Goal: Task Accomplishment & Management: Manage account settings

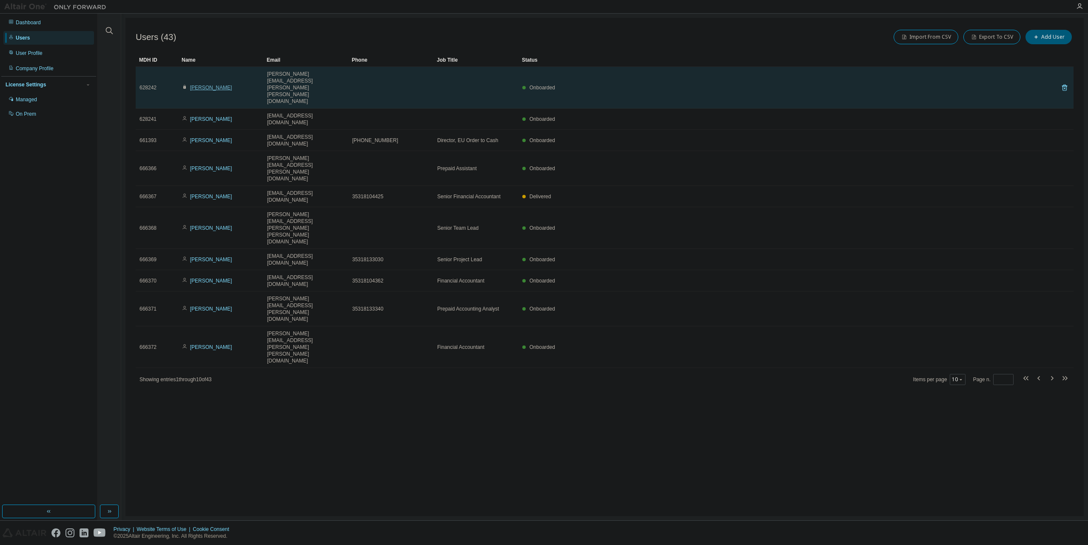
click at [207, 85] on link "Luciano Vignola" at bounding box center [211, 88] width 42 height 6
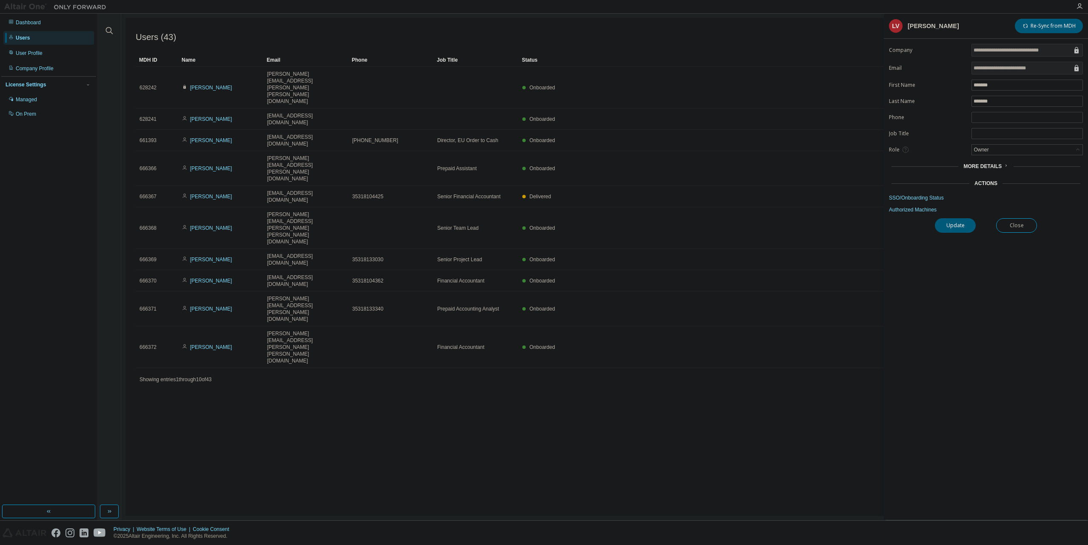
click at [1001, 168] on div "More Details" at bounding box center [986, 166] width 45 height 7
drag, startPoint x: 1013, startPoint y: 219, endPoint x: 961, endPoint y: 216, distance: 52.8
click at [961, 216] on form "**********" at bounding box center [986, 155] width 194 height 223
drag, startPoint x: 961, startPoint y: 216, endPoint x: 986, endPoint y: 217, distance: 25.1
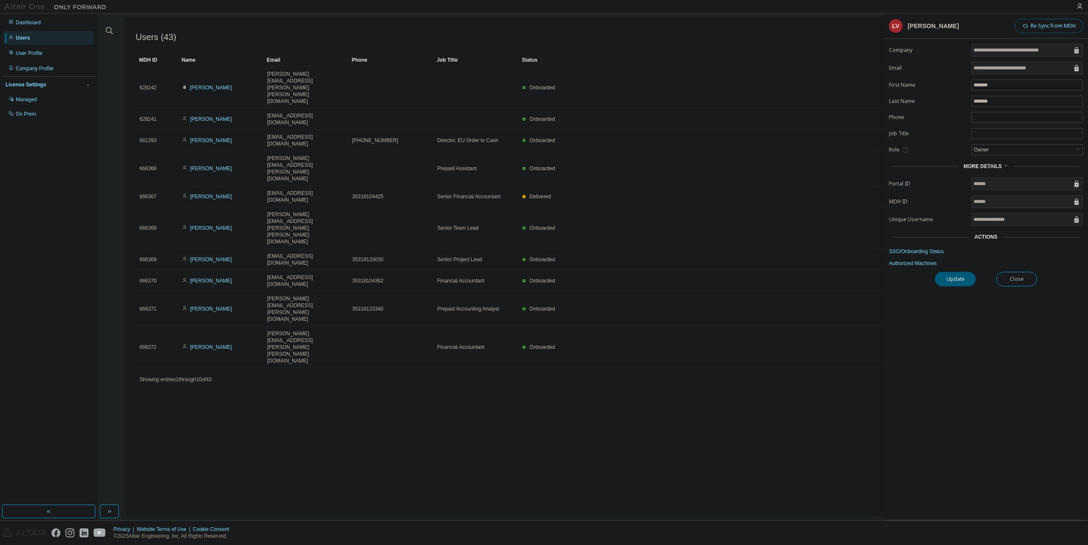
click at [1055, 24] on button "Re-Sync from MDH" at bounding box center [1049, 26] width 68 height 14
click at [924, 265] on link "Authorized Machines" at bounding box center [986, 263] width 194 height 7
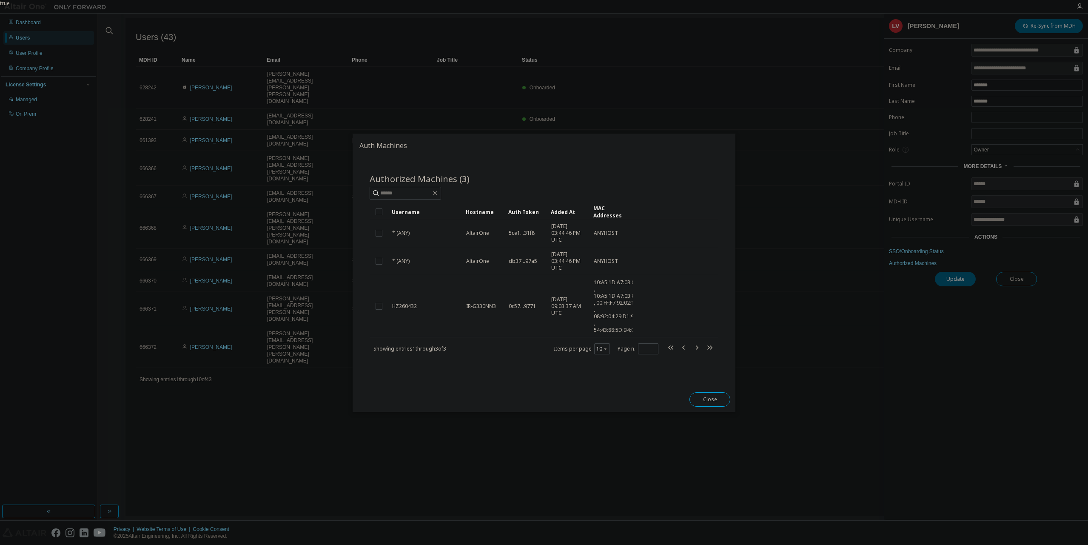
click at [917, 251] on div "true" at bounding box center [544, 272] width 1088 height 545
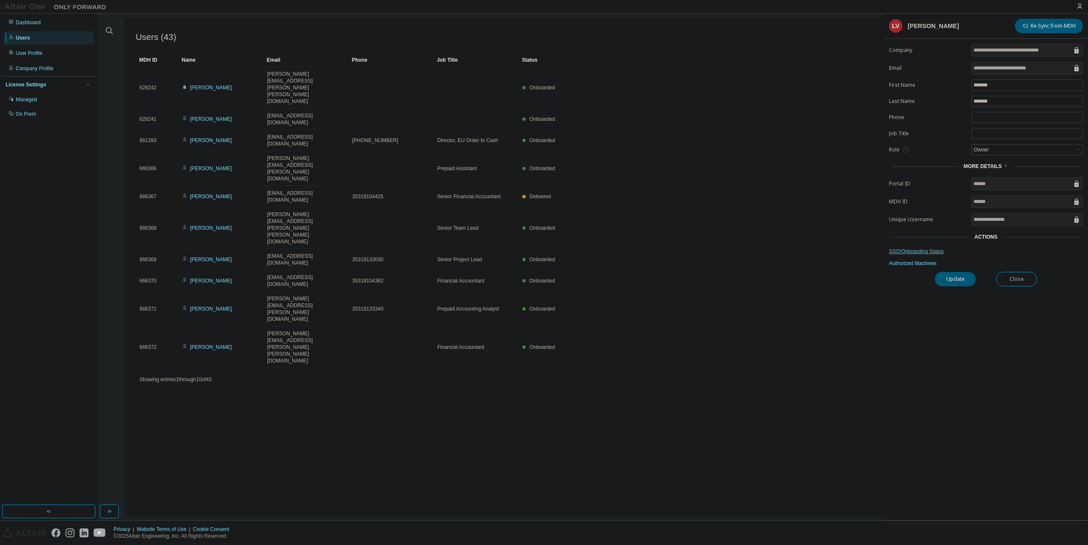
click at [906, 252] on link "SSO/Onboarding Status" at bounding box center [986, 251] width 194 height 7
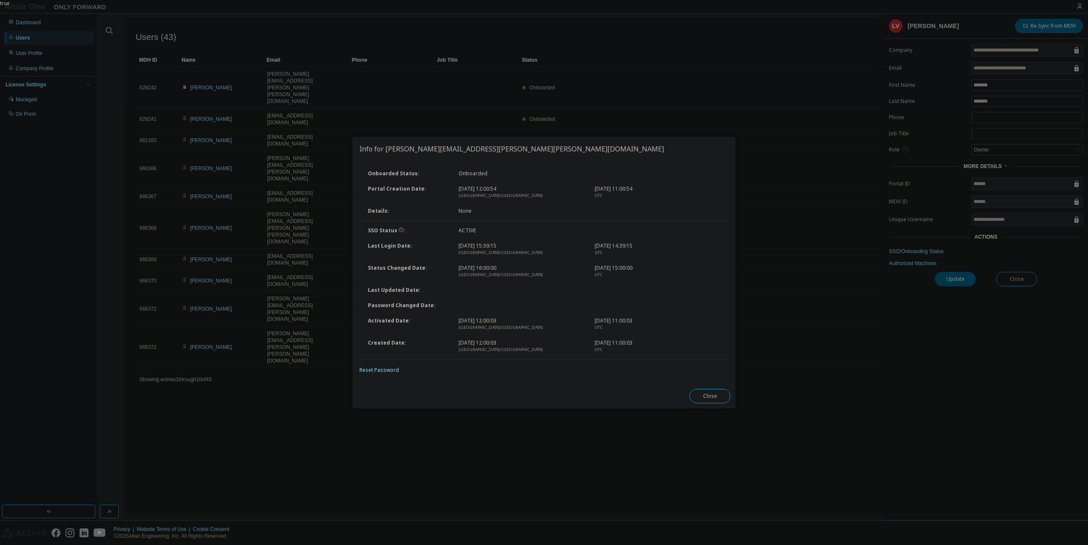
click at [400, 231] on icon at bounding box center [401, 229] width 5 height 5
click at [707, 401] on button "Close" at bounding box center [710, 396] width 41 height 14
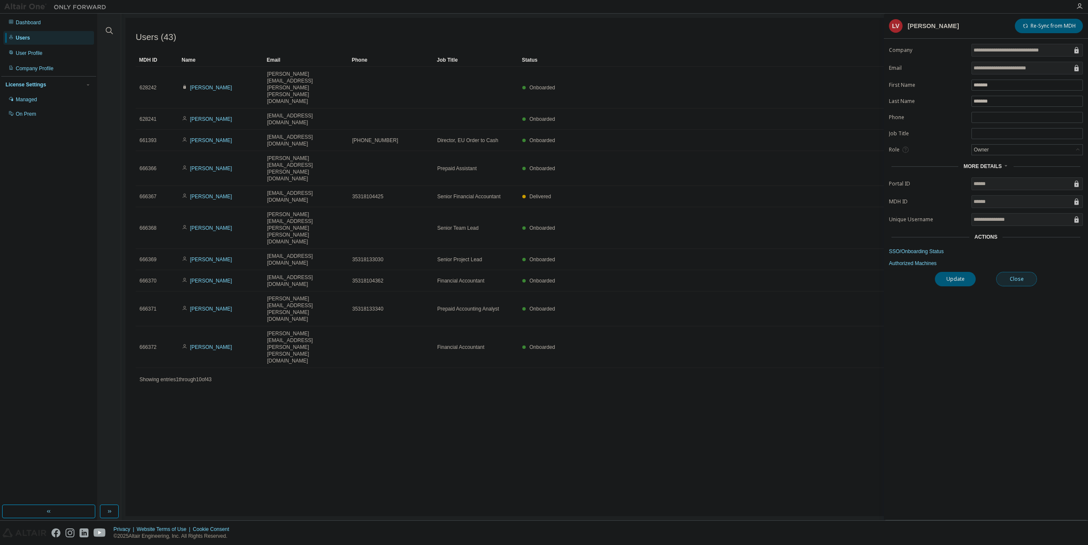
click at [1014, 280] on button "Close" at bounding box center [1016, 279] width 41 height 14
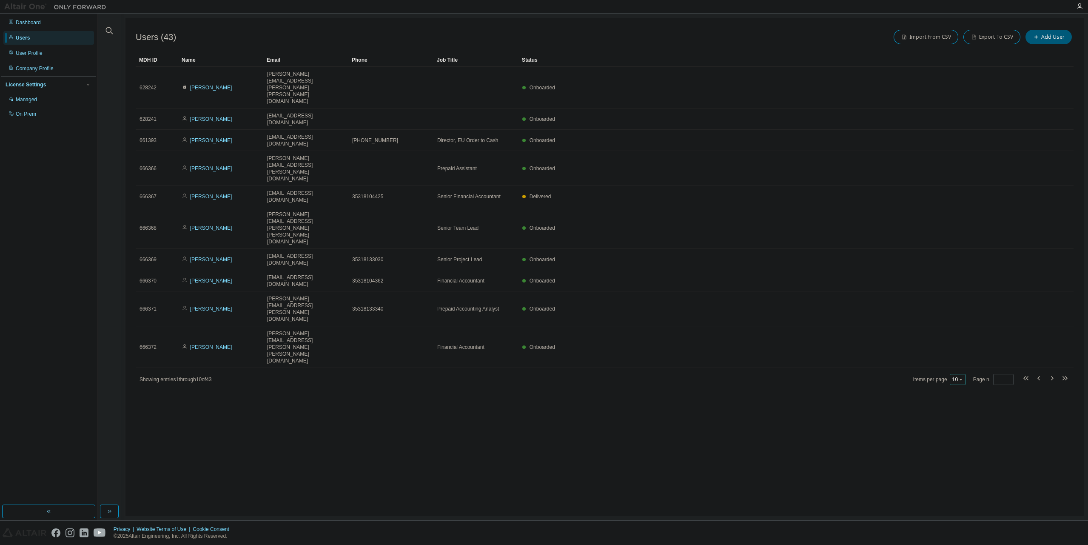
click at [963, 377] on icon "button" at bounding box center [961, 379] width 5 height 5
click at [960, 266] on div "50" at bounding box center [985, 265] width 68 height 10
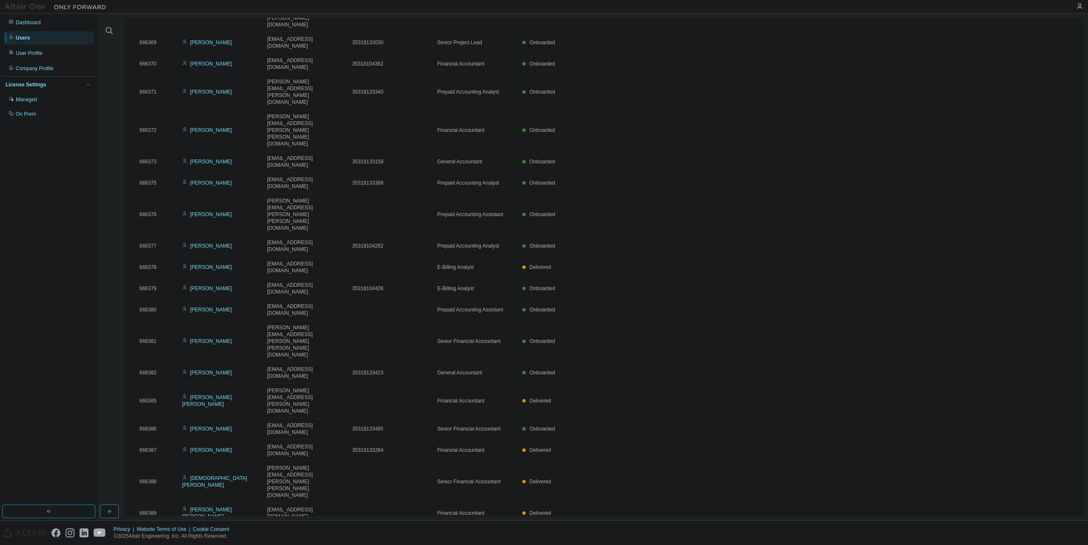
scroll to position [219, 0]
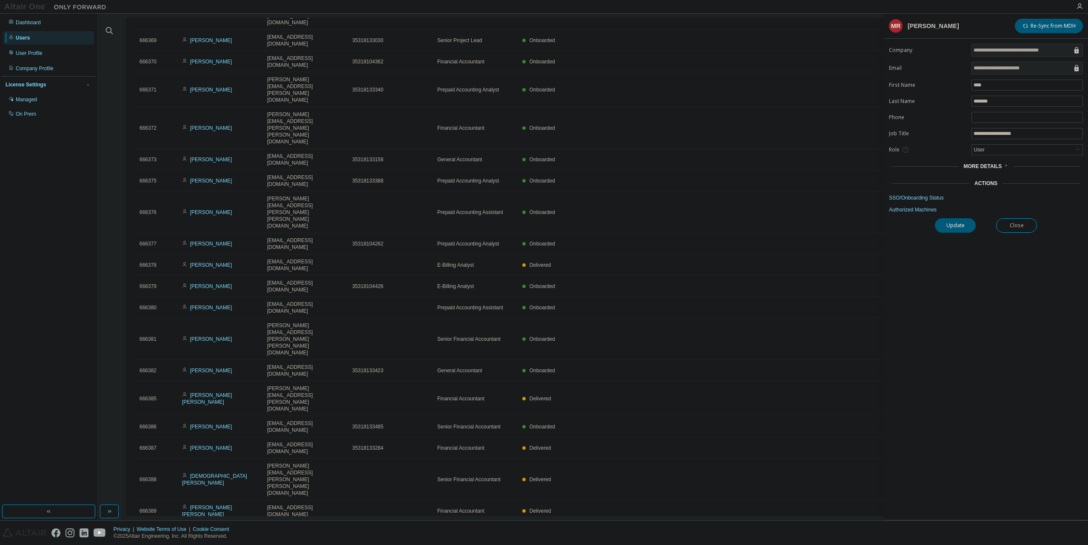
click at [912, 211] on link "Authorized Machines" at bounding box center [986, 209] width 194 height 7
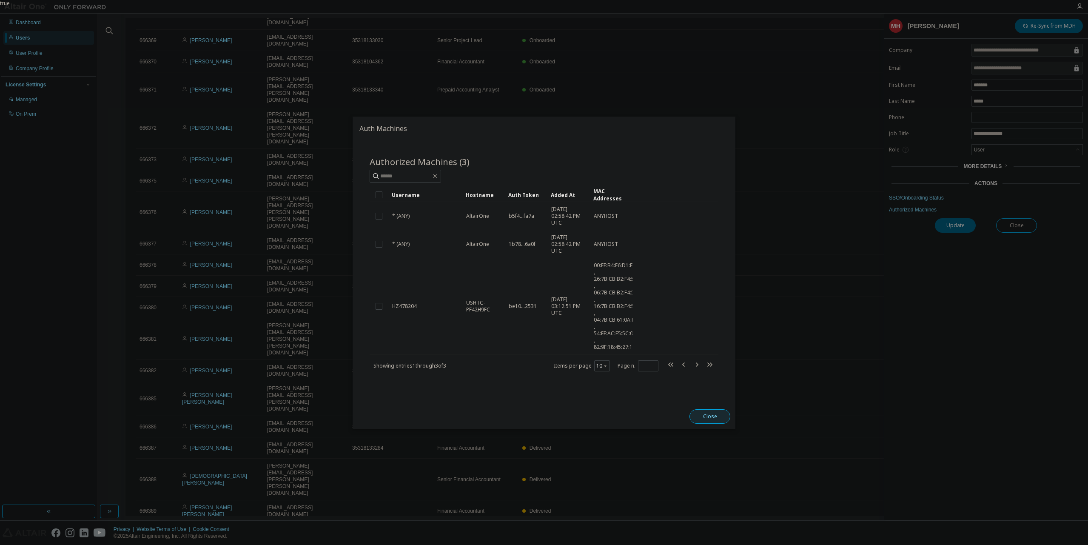
click at [702, 415] on button "Close" at bounding box center [710, 416] width 41 height 14
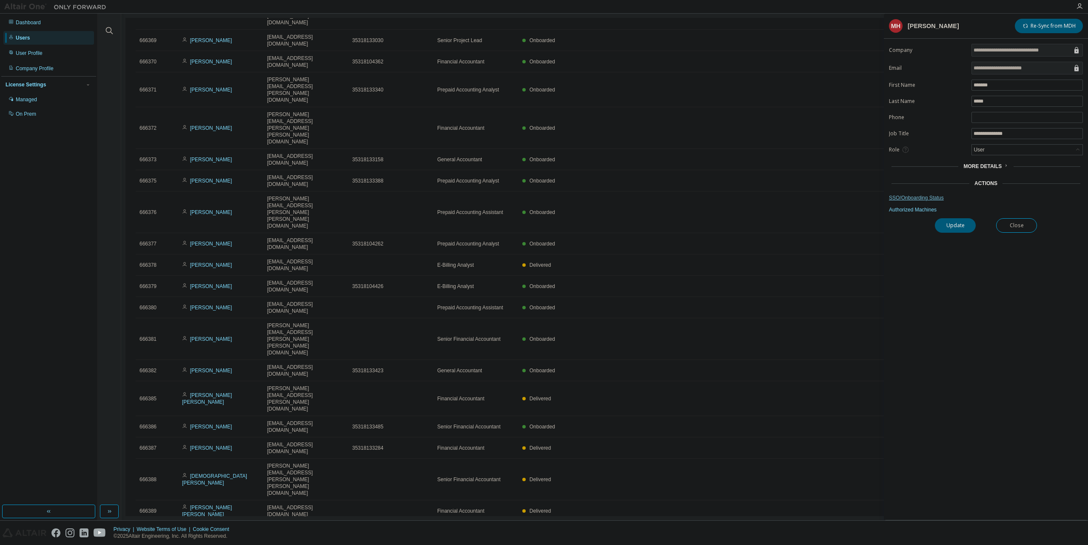
click at [902, 198] on link "SSO/Onboarding Status" at bounding box center [986, 197] width 194 height 7
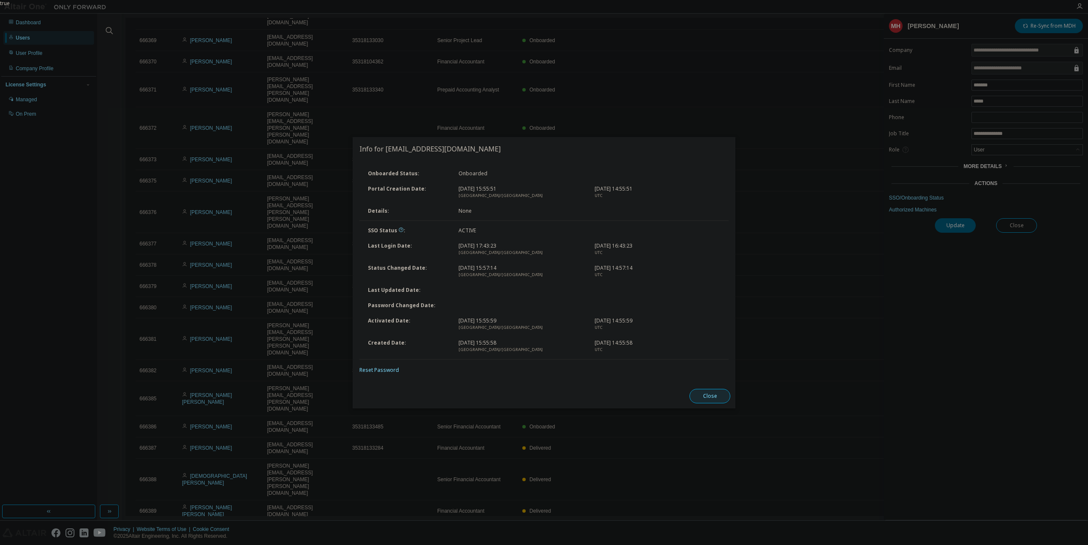
click at [711, 395] on button "Close" at bounding box center [710, 396] width 41 height 14
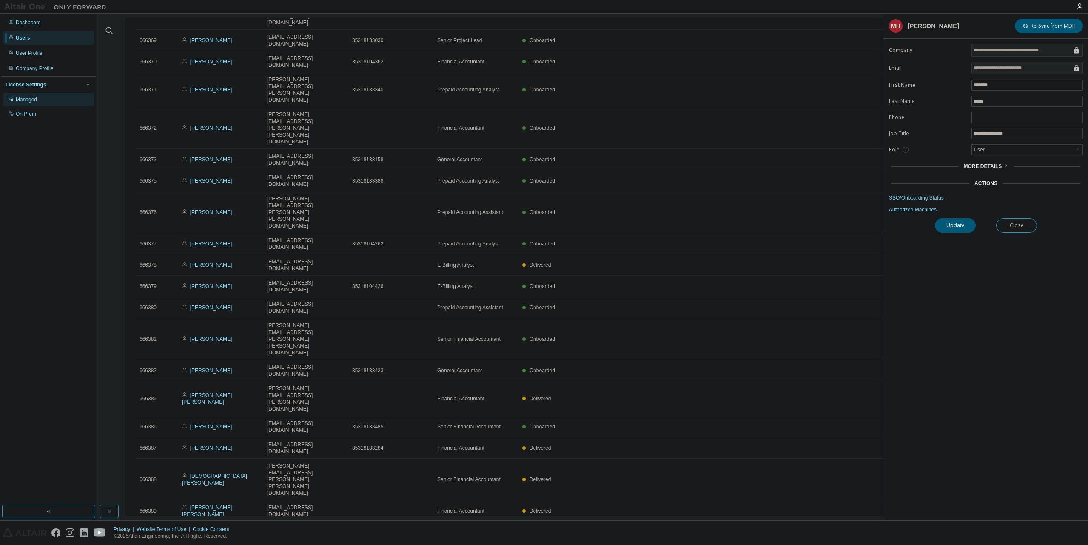
click at [26, 100] on div "Managed" at bounding box center [26, 99] width 21 height 7
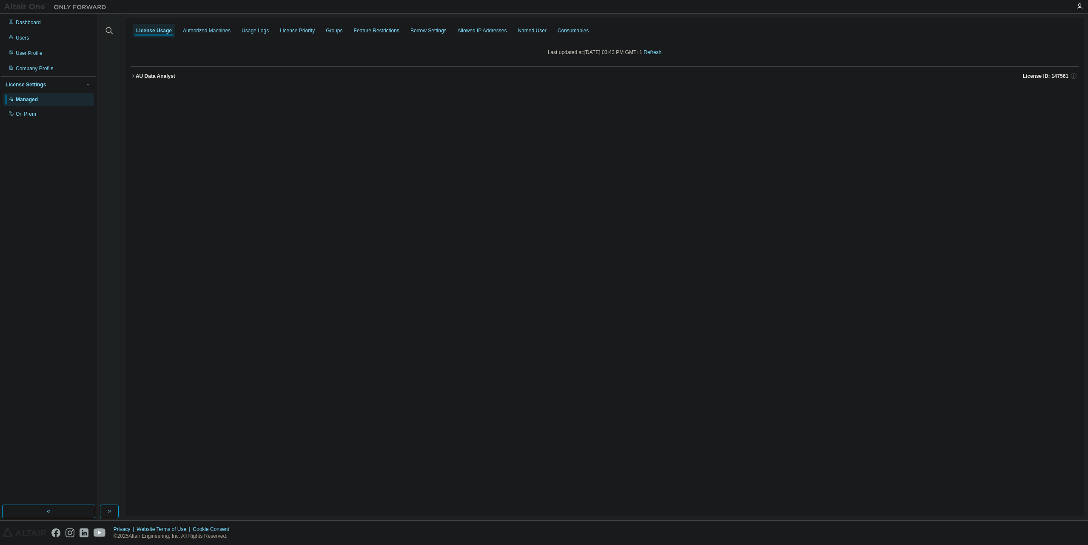
click at [133, 78] on icon "button" at bounding box center [133, 76] width 5 height 5
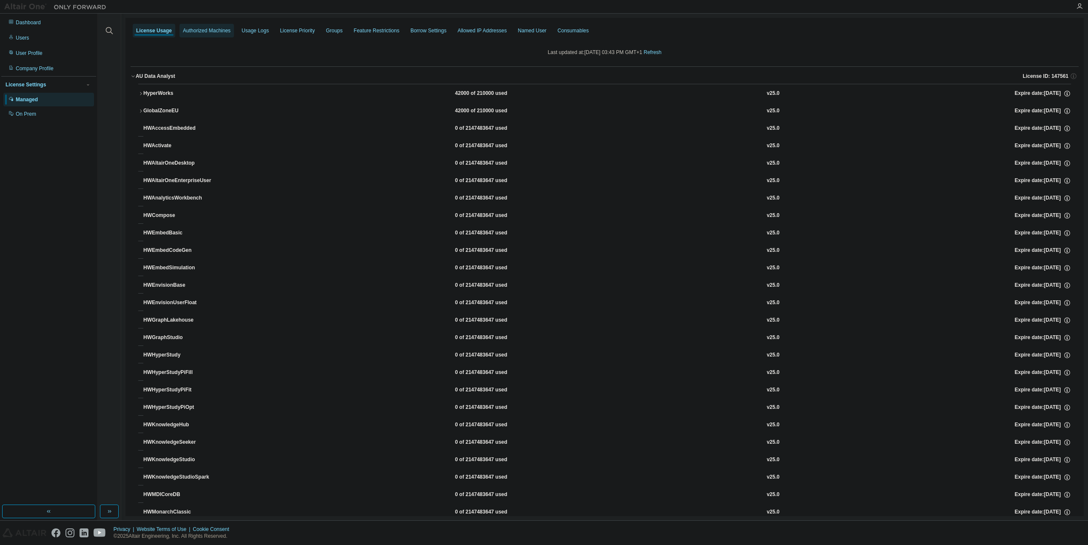
click at [197, 33] on div "Authorized Machines" at bounding box center [207, 30] width 48 height 7
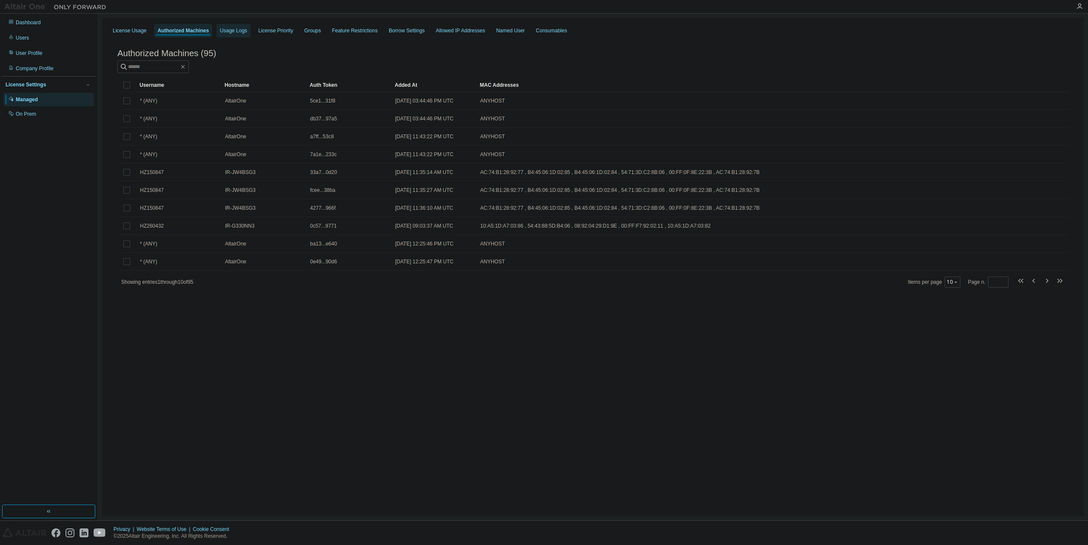
click at [223, 32] on div "Usage Logs" at bounding box center [233, 30] width 27 height 7
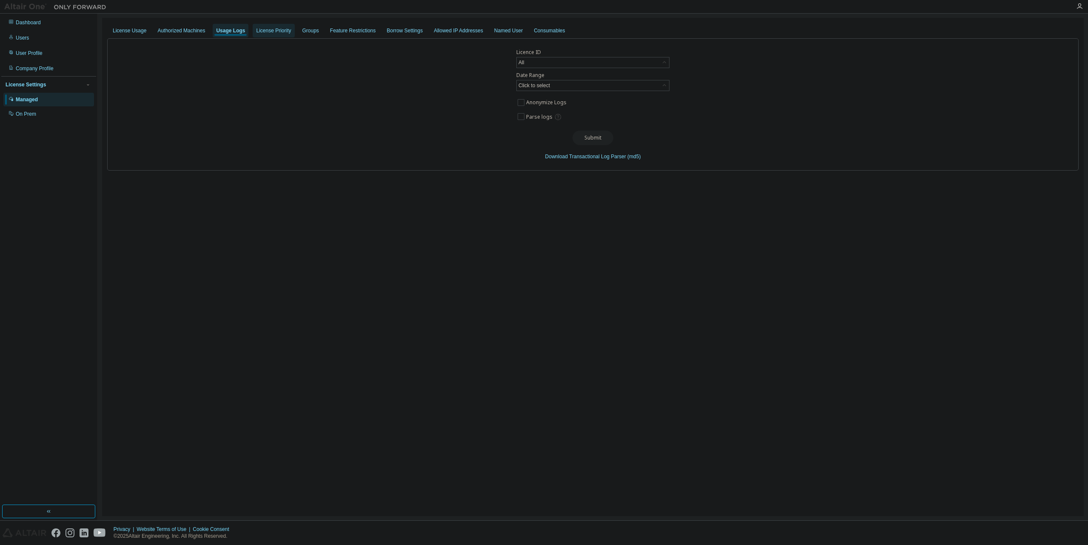
click at [262, 31] on div "License Priority" at bounding box center [273, 30] width 35 height 7
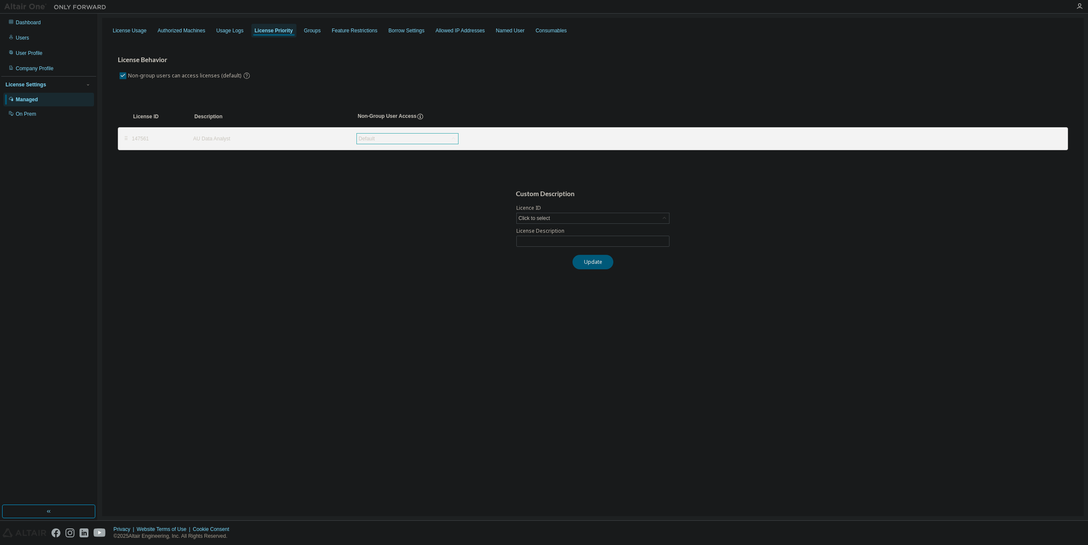
click at [453, 138] on icon at bounding box center [453, 138] width 3 height 2
click at [453, 138] on icon at bounding box center [453, 138] width 9 height 9
click at [308, 32] on div "Groups" at bounding box center [312, 30] width 17 height 7
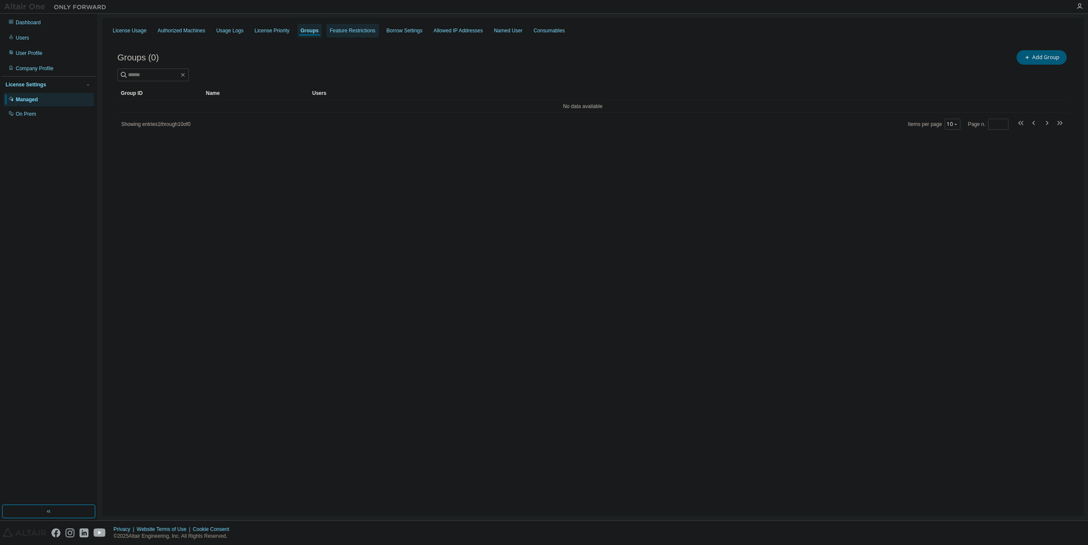
click at [343, 31] on div "Feature Restrictions" at bounding box center [353, 30] width 46 height 7
click at [401, 32] on div "Borrow Settings" at bounding box center [407, 30] width 36 height 7
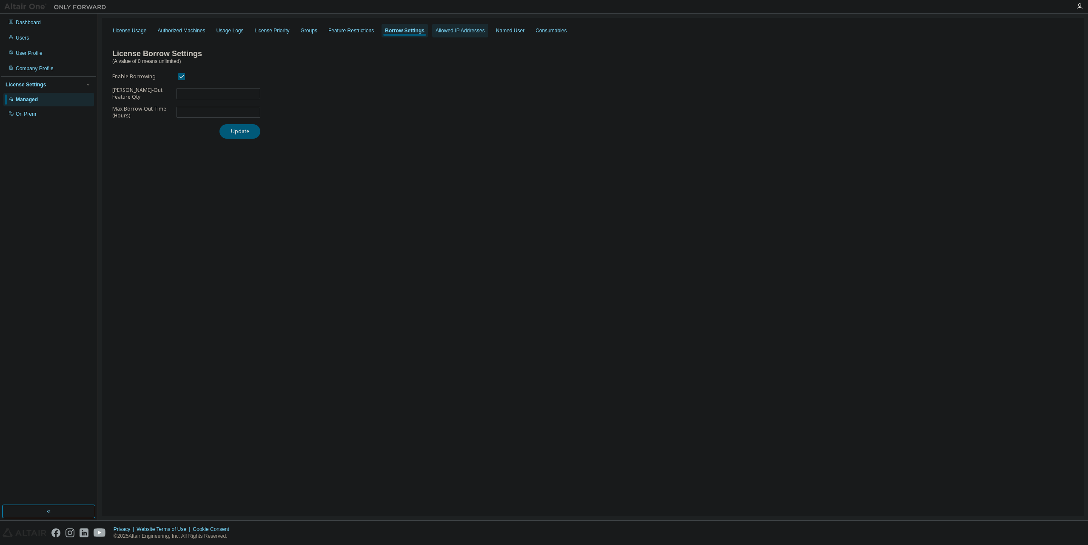
click at [437, 31] on div "Allowed IP Addresses" at bounding box center [460, 30] width 49 height 7
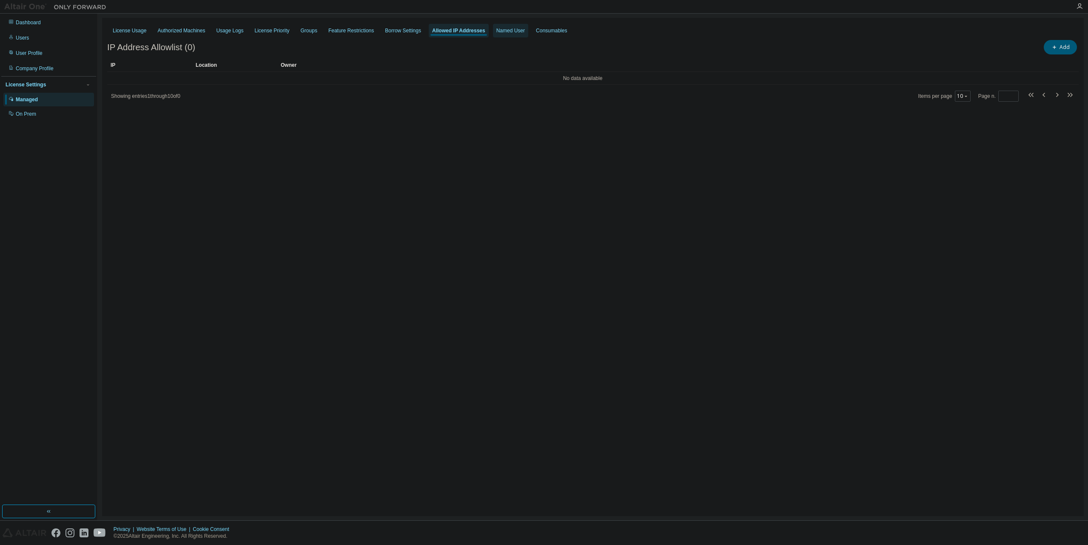
click at [497, 32] on div "Named User" at bounding box center [511, 30] width 29 height 7
click at [534, 31] on div "Consumables" at bounding box center [549, 30] width 31 height 7
click at [24, 118] on div "On Prem" at bounding box center [48, 114] width 91 height 14
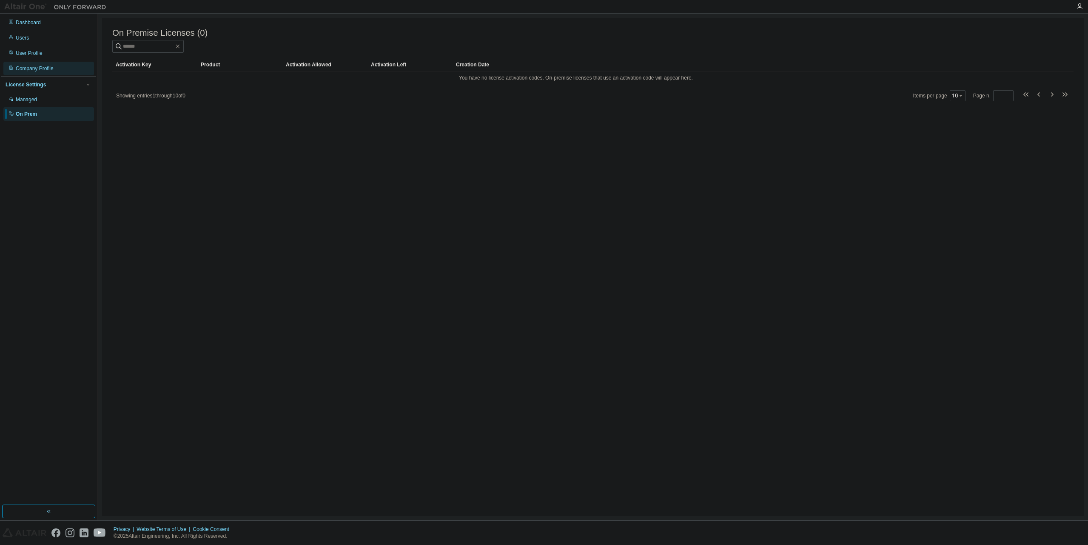
click at [34, 67] on div "Company Profile" at bounding box center [35, 68] width 38 height 7
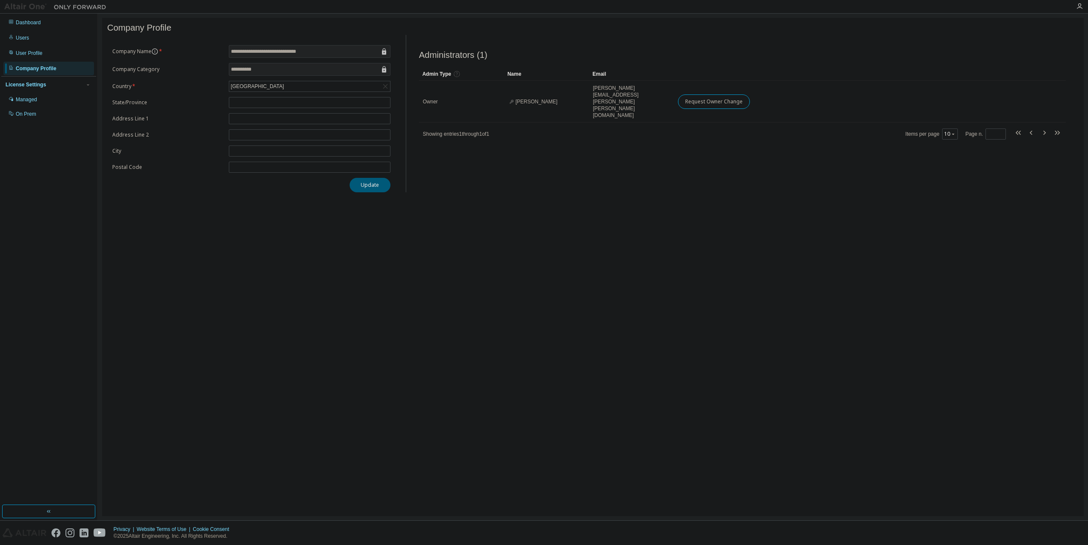
click at [291, 217] on div "**********" at bounding box center [593, 267] width 982 height 498
click at [30, 22] on div "Dashboard" at bounding box center [28, 22] width 25 height 7
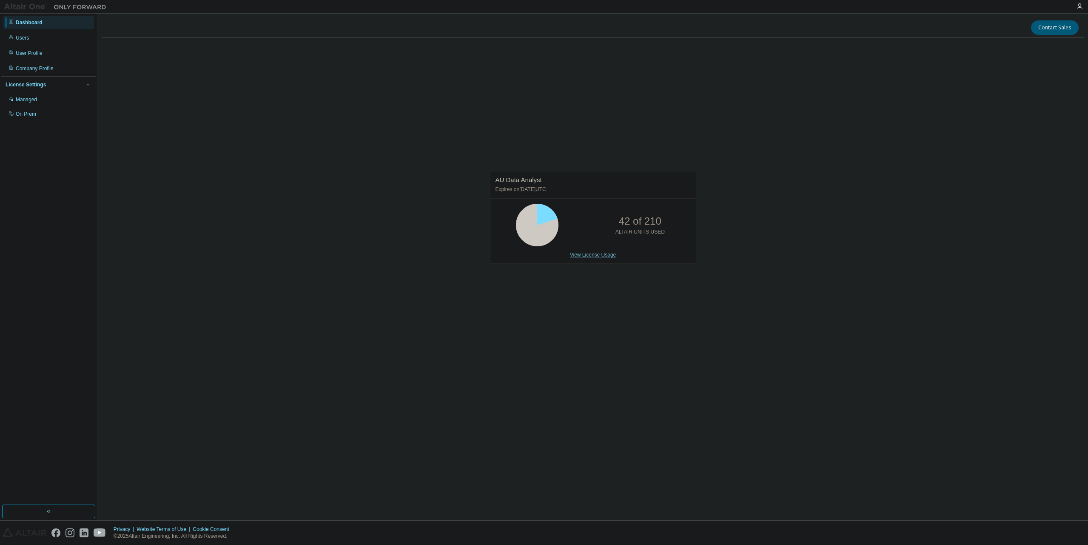
click at [590, 256] on link "View License Usage" at bounding box center [593, 255] width 46 height 6
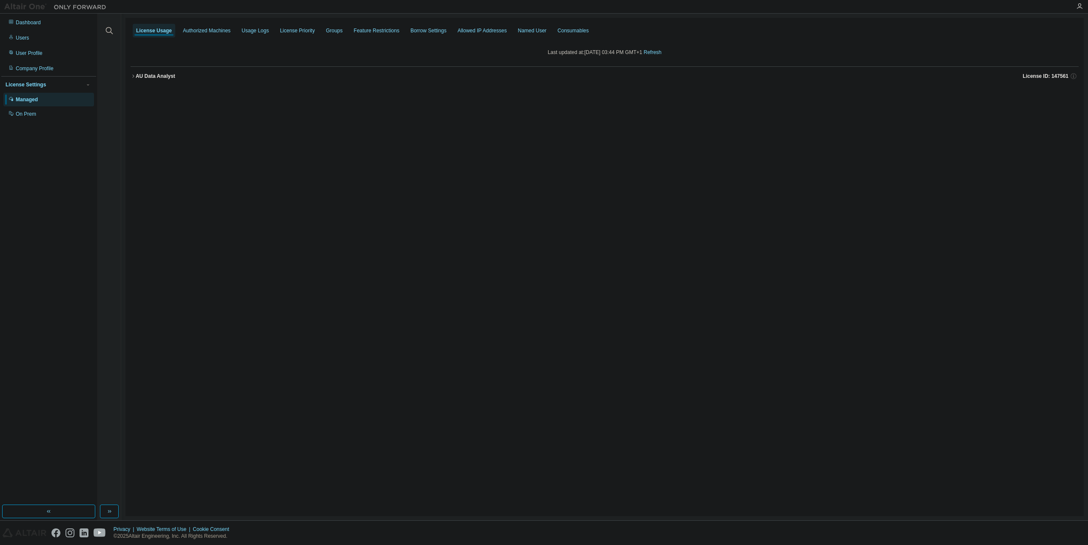
click at [134, 74] on icon "button" at bounding box center [133, 76] width 5 height 5
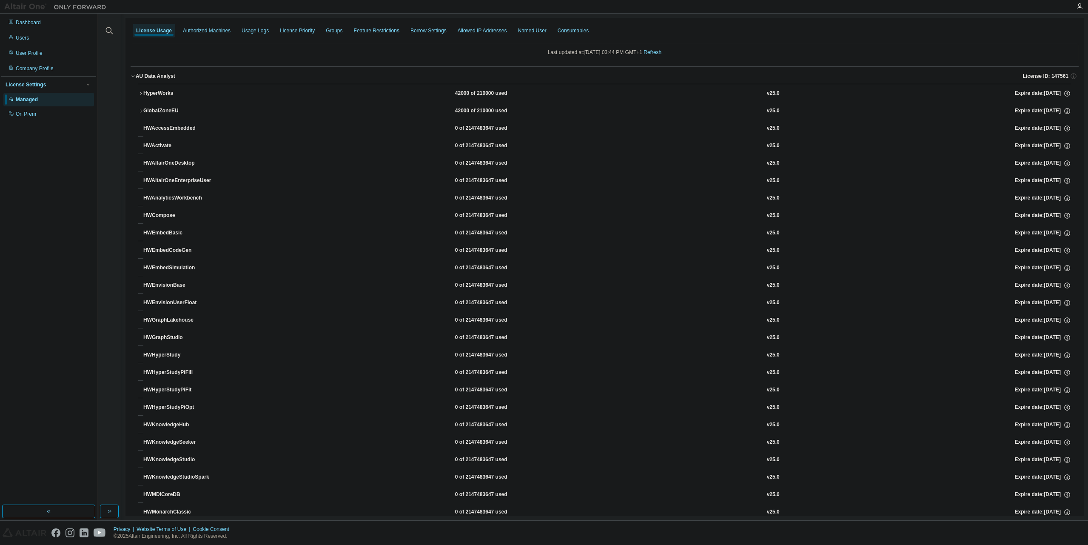
click at [143, 94] on icon "button" at bounding box center [140, 93] width 5 height 5
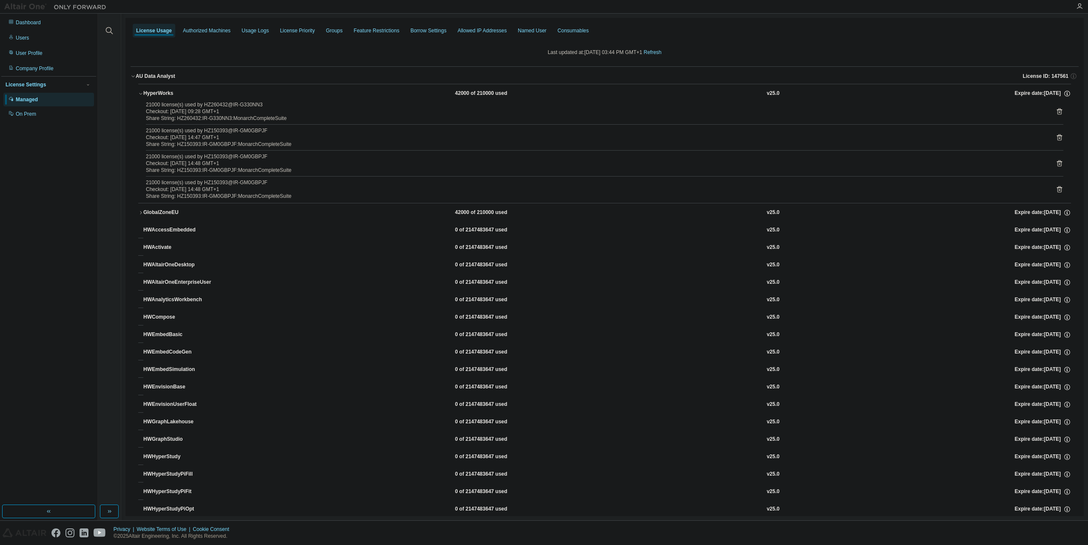
click at [140, 211] on icon "button" at bounding box center [140, 212] width 5 height 5
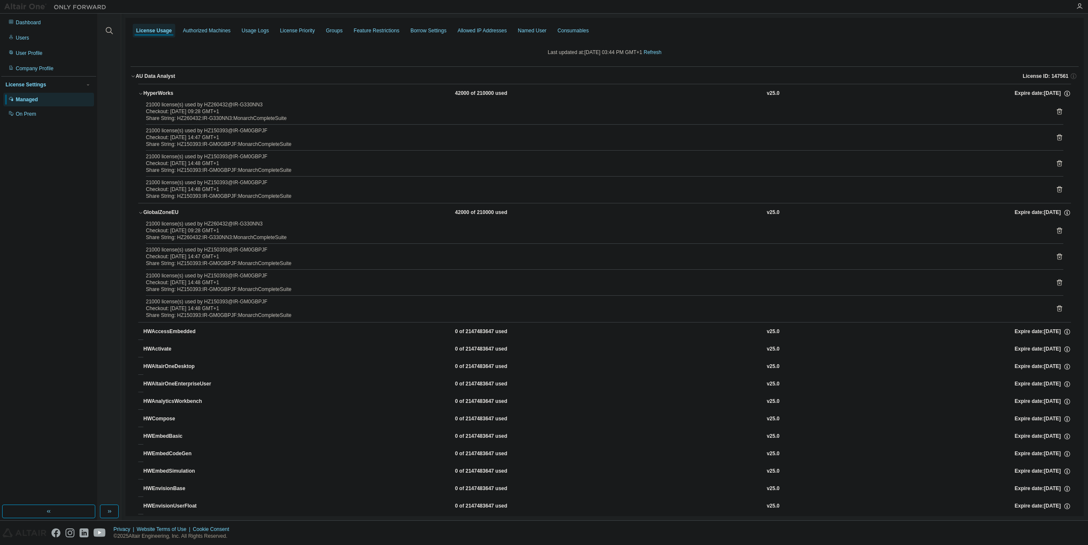
click at [142, 96] on icon "button" at bounding box center [140, 93] width 5 height 5
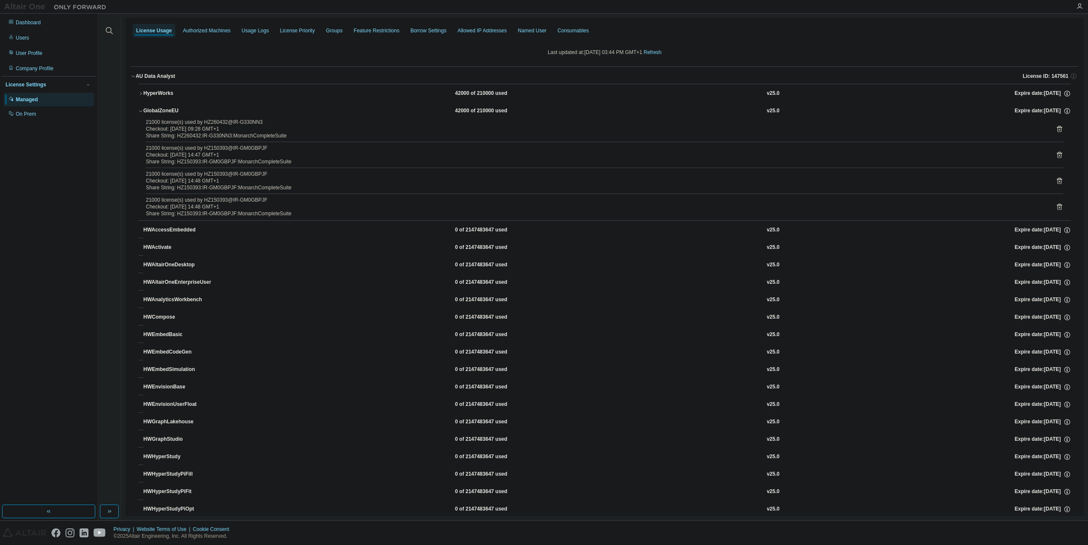
click at [143, 111] on icon "button" at bounding box center [140, 110] width 5 height 5
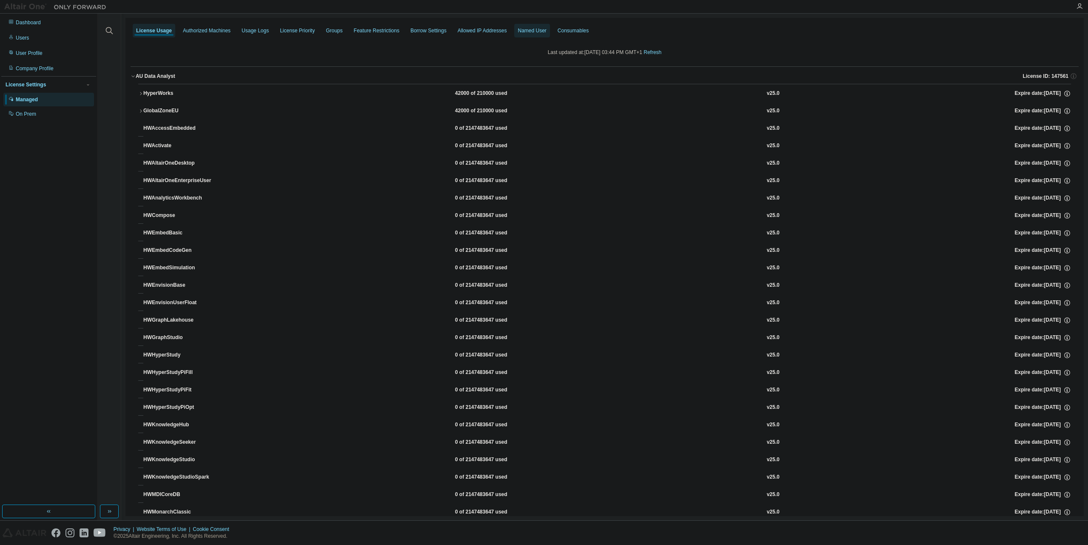
click at [518, 34] on div "Named User" at bounding box center [532, 30] width 29 height 7
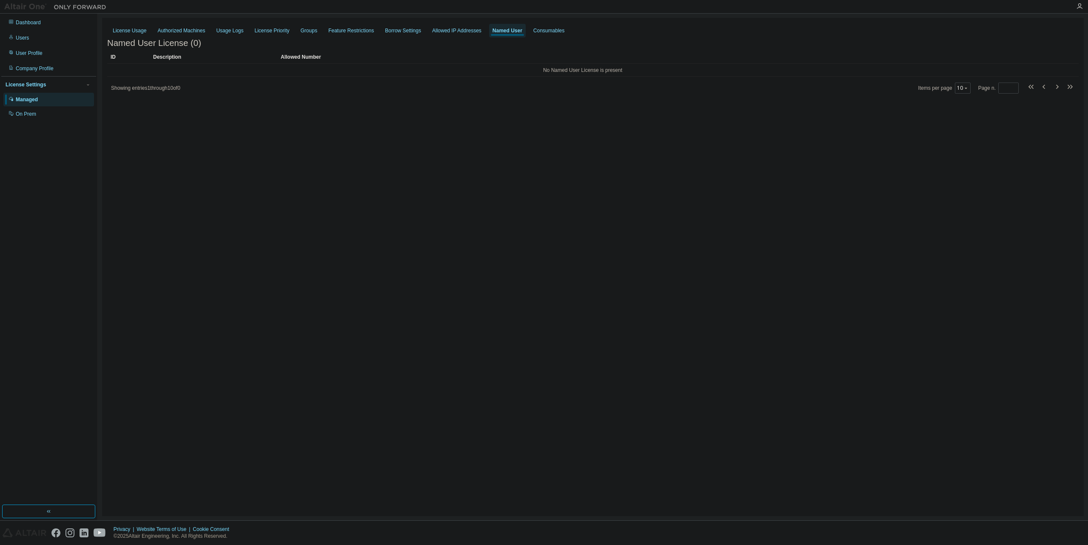
click at [148, 91] on span "Showing entries 1 through 10 of 0" at bounding box center [145, 88] width 69 height 6
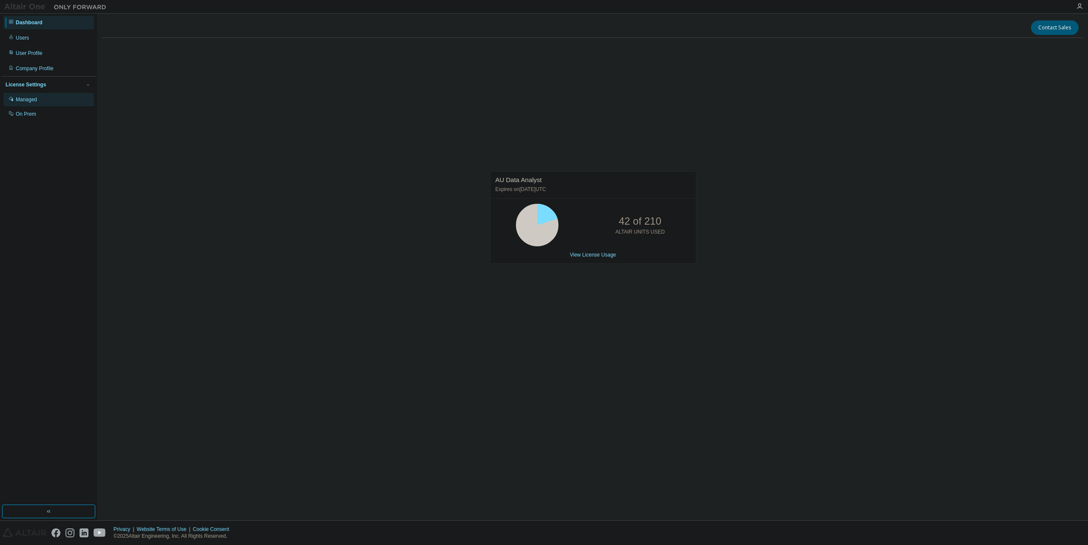
click at [26, 100] on div "Managed" at bounding box center [26, 99] width 21 height 7
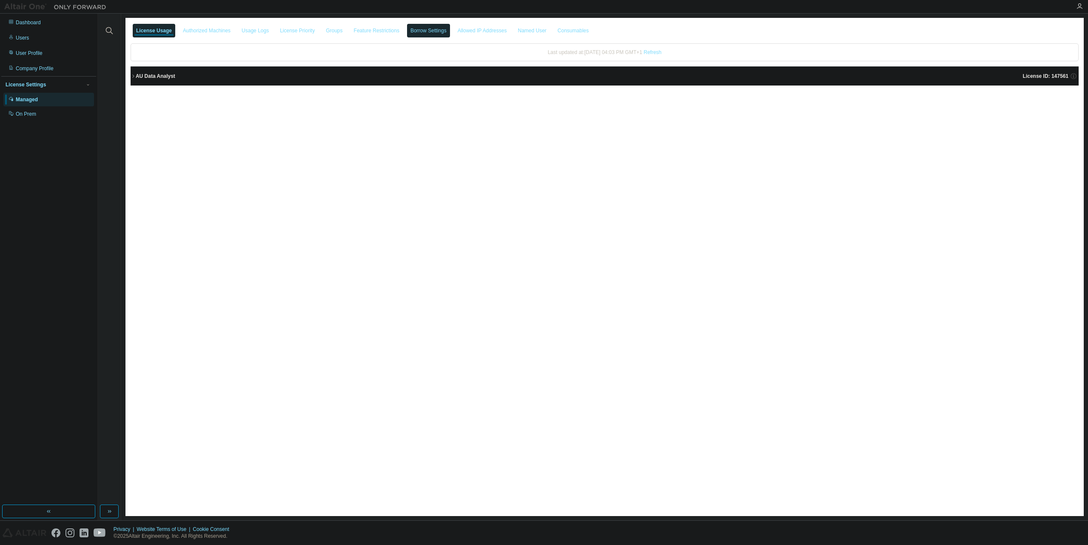
click at [427, 33] on div "Borrow Settings" at bounding box center [429, 30] width 36 height 7
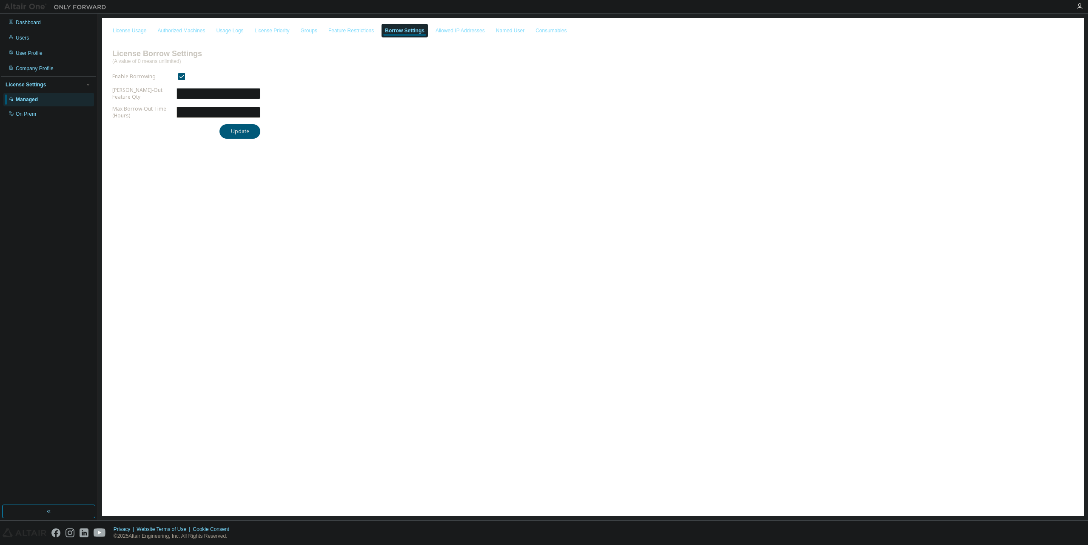
drag, startPoint x: 192, startPoint y: 112, endPoint x: 174, endPoint y: 112, distance: 17.9
click at [174, 112] on form "Enable Borrowing Max Borrow-Out Feature Qty *** [PERSON_NAME]-Out Time (Hours) *" at bounding box center [186, 95] width 148 height 48
type input "**"
click at [235, 134] on button "Update" at bounding box center [240, 131] width 41 height 14
click at [239, 133] on button "Update" at bounding box center [240, 131] width 41 height 14
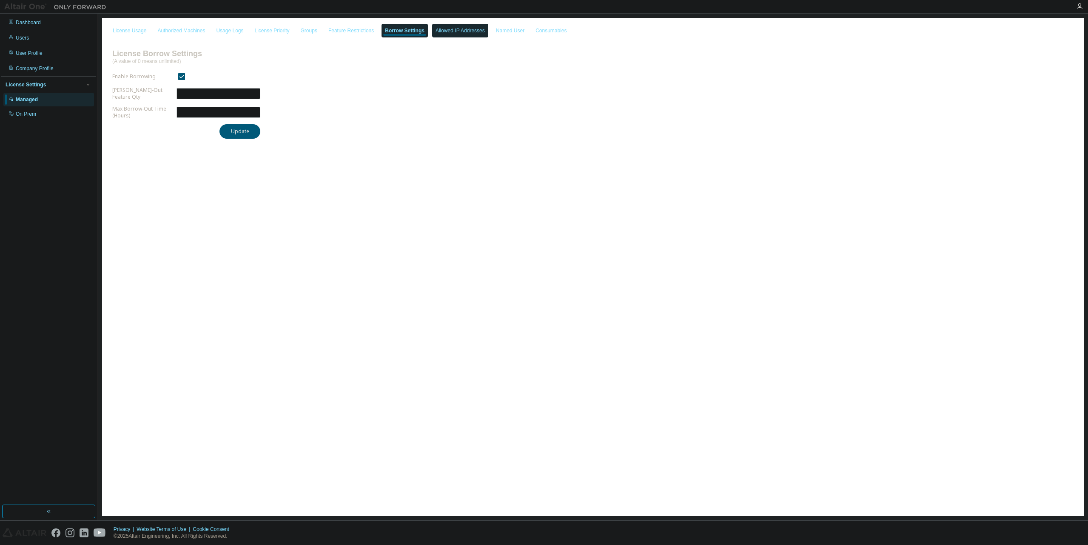
click at [463, 34] on div "Allowed IP Addresses" at bounding box center [460, 30] width 49 height 7
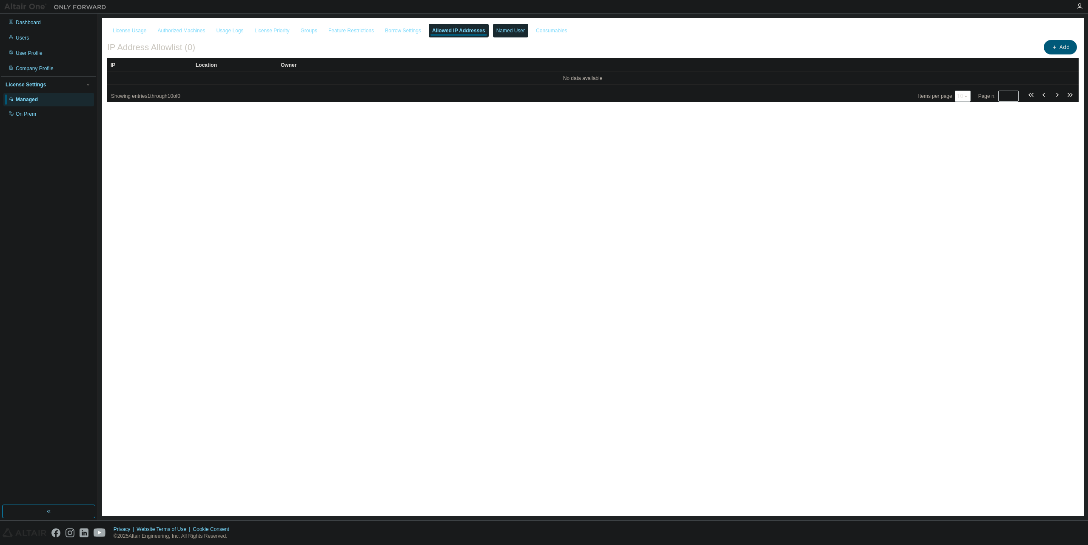
click at [503, 30] on div "Named User" at bounding box center [511, 30] width 29 height 7
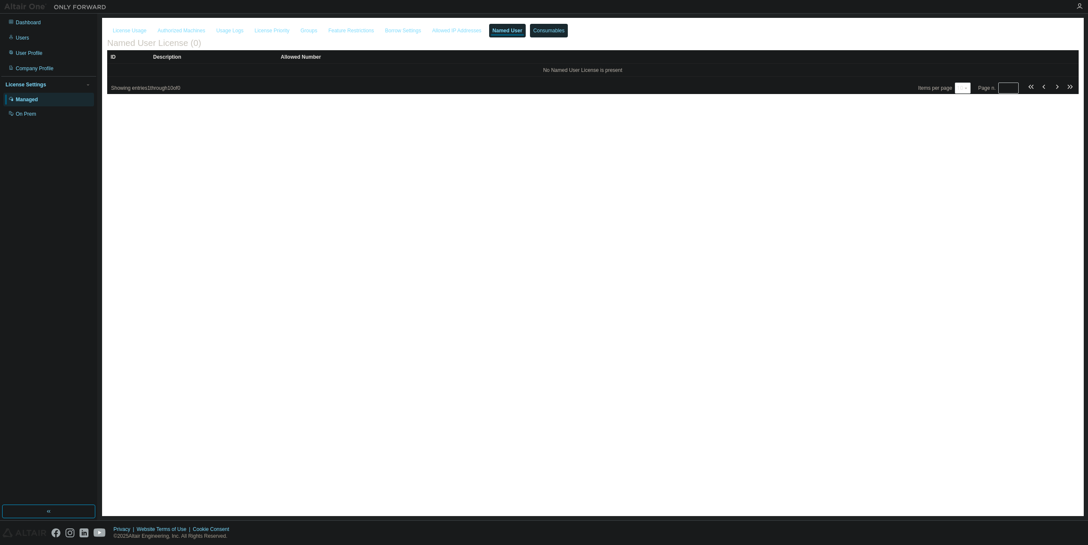
click at [545, 30] on div "Consumables" at bounding box center [549, 30] width 31 height 7
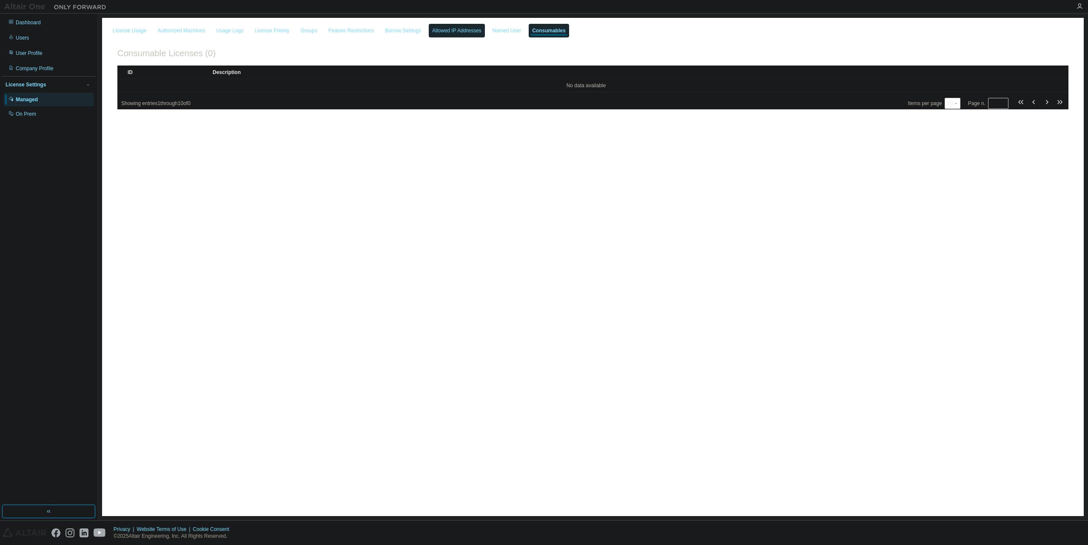
click at [436, 31] on div "Allowed IP Addresses" at bounding box center [456, 30] width 49 height 7
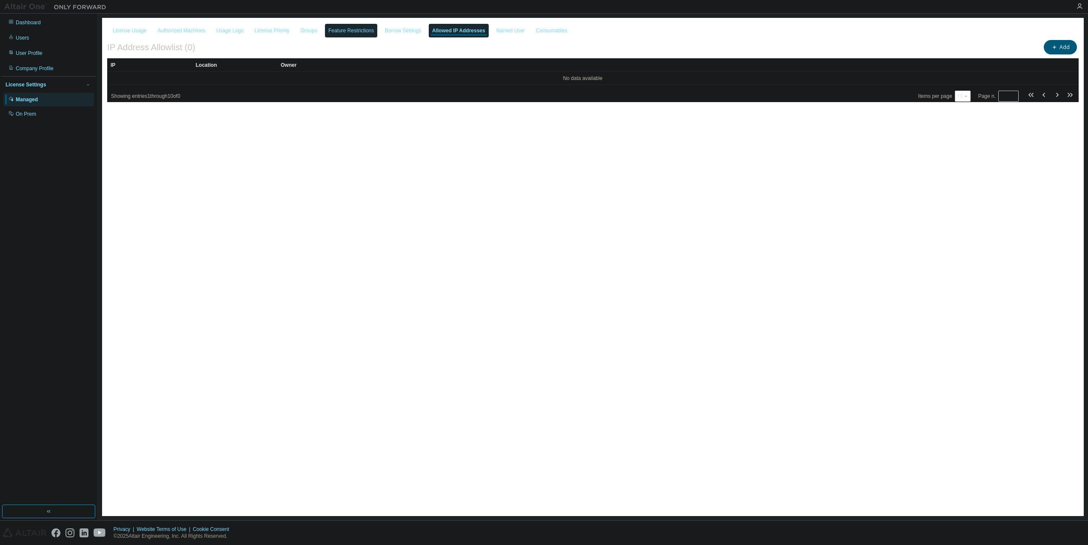
click at [337, 32] on div "Feature Restrictions" at bounding box center [351, 30] width 46 height 7
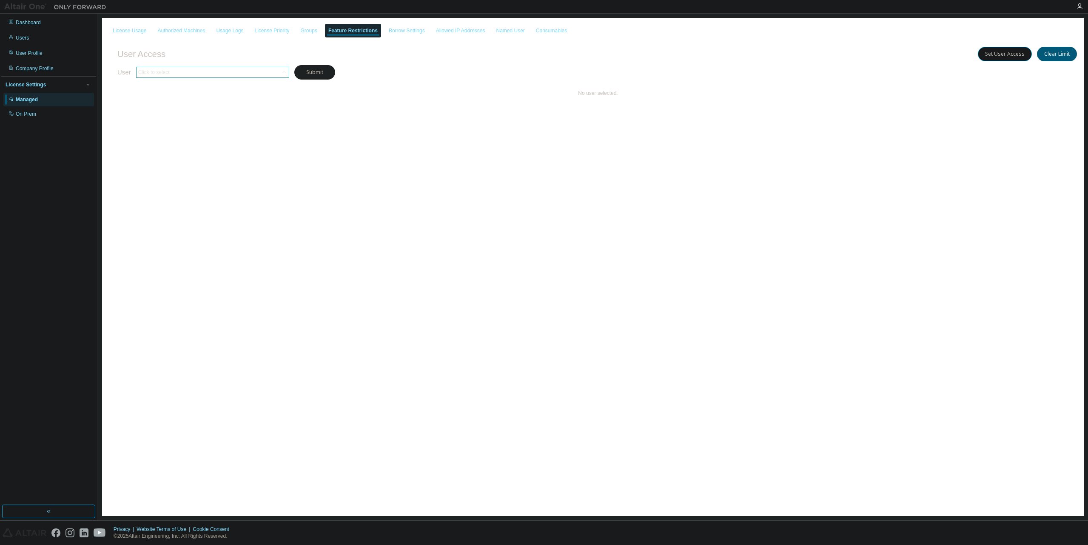
click at [283, 72] on icon at bounding box center [283, 72] width 3 height 2
click at [291, 199] on div "License Usage Authorized Machines Usage Logs License Priority Groups Feature Re…" at bounding box center [593, 267] width 982 height 498
click at [303, 28] on div "Groups" at bounding box center [309, 30] width 17 height 7
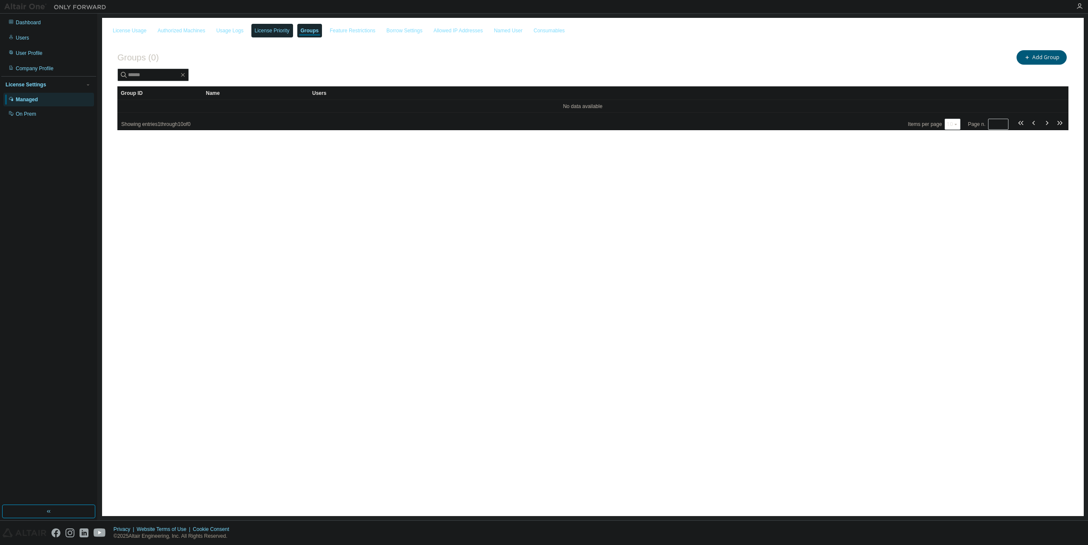
click at [278, 32] on div "License Priority" at bounding box center [272, 30] width 35 height 7
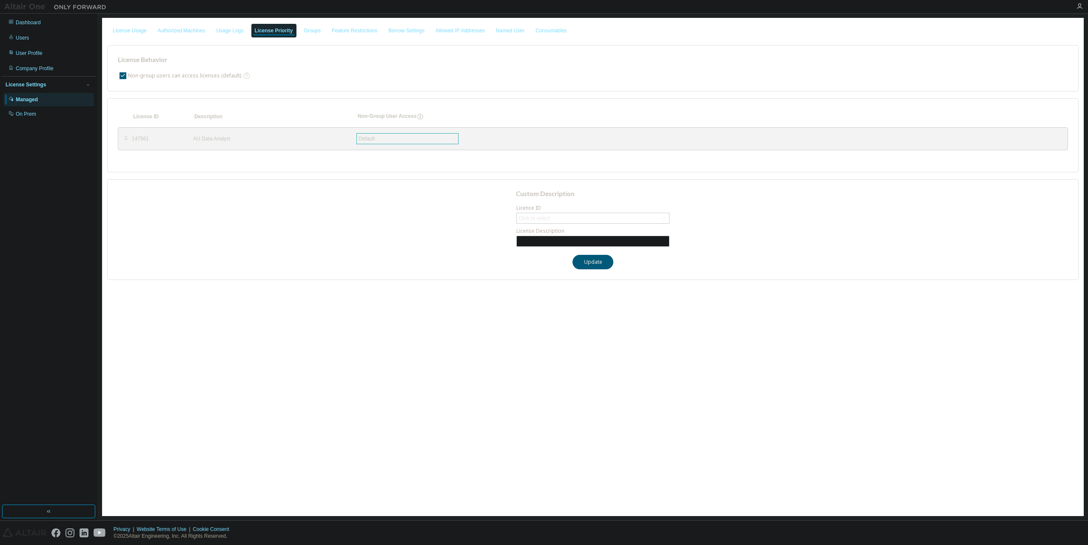
click at [454, 137] on icon at bounding box center [453, 138] width 9 height 9
click at [665, 216] on icon at bounding box center [664, 218] width 9 height 9
click at [511, 260] on div "Custom Description Licence ID Click to select 147561 - AU Data Analyst License …" at bounding box center [593, 229] width 972 height 101
click at [230, 33] on div "Usage Logs" at bounding box center [229, 30] width 27 height 7
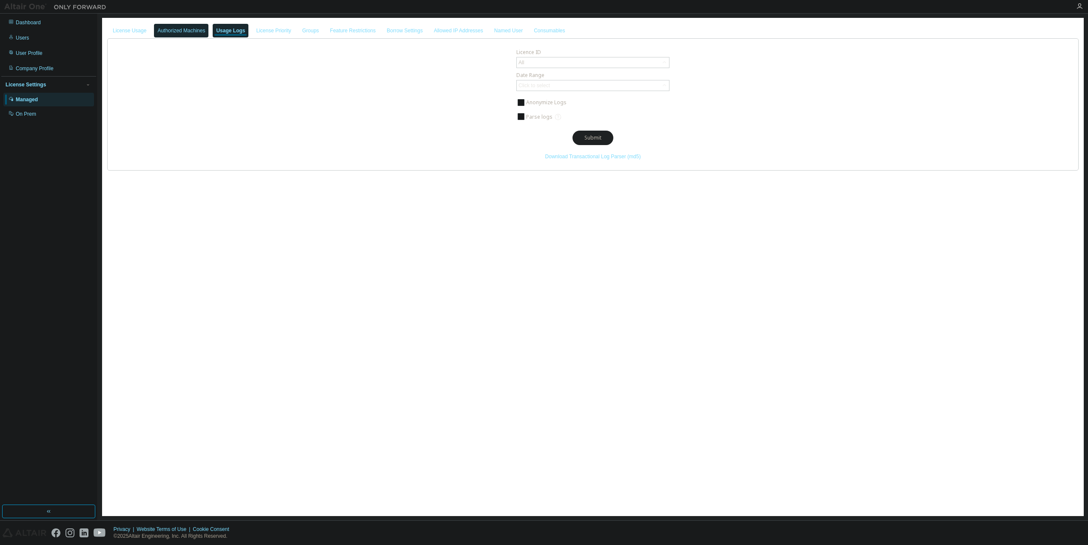
click at [176, 28] on div "Authorized Machines" at bounding box center [181, 30] width 48 height 7
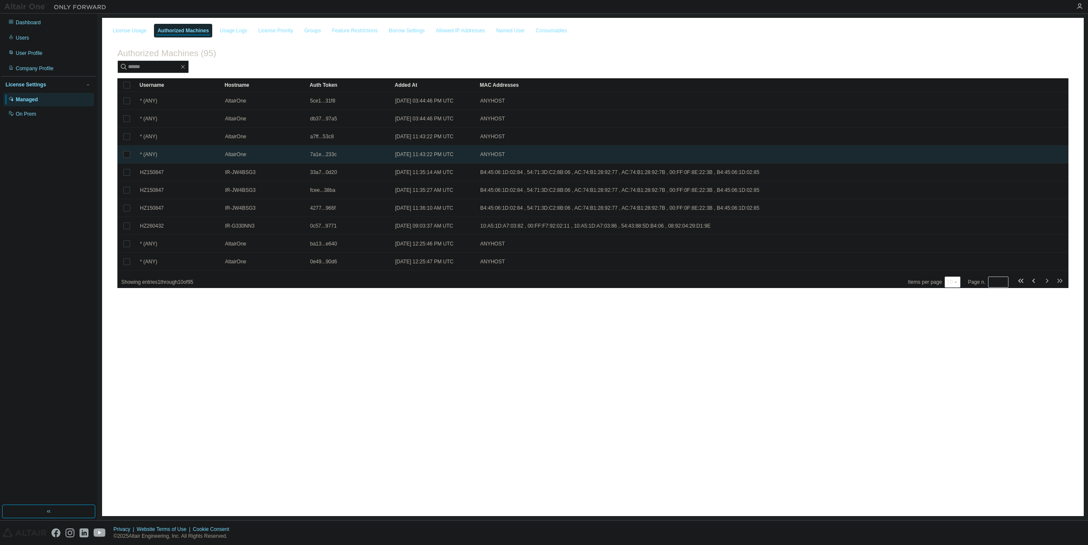
click at [156, 162] on td "* (ANY)" at bounding box center [178, 155] width 85 height 18
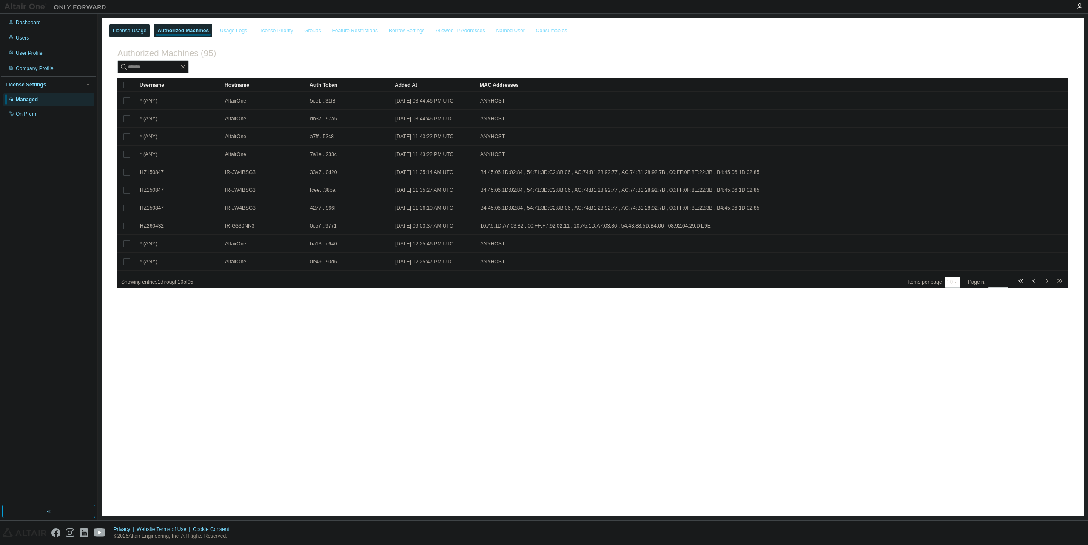
click at [124, 27] on div "License Usage" at bounding box center [129, 31] width 40 height 14
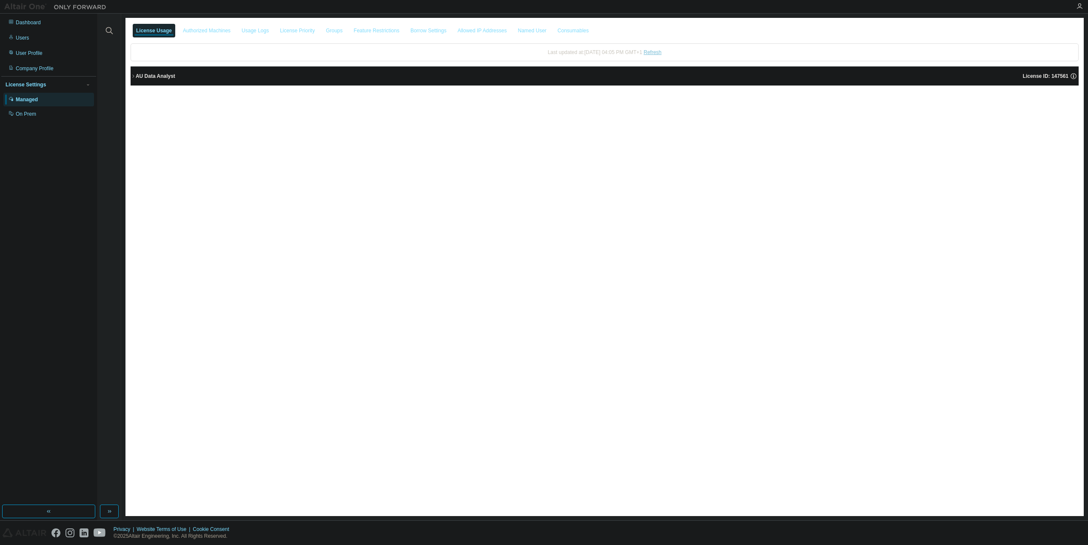
click at [660, 53] on link "Refresh" at bounding box center [653, 52] width 18 height 6
click at [136, 76] on div "AU Data Analyst" at bounding box center [156, 76] width 40 height 7
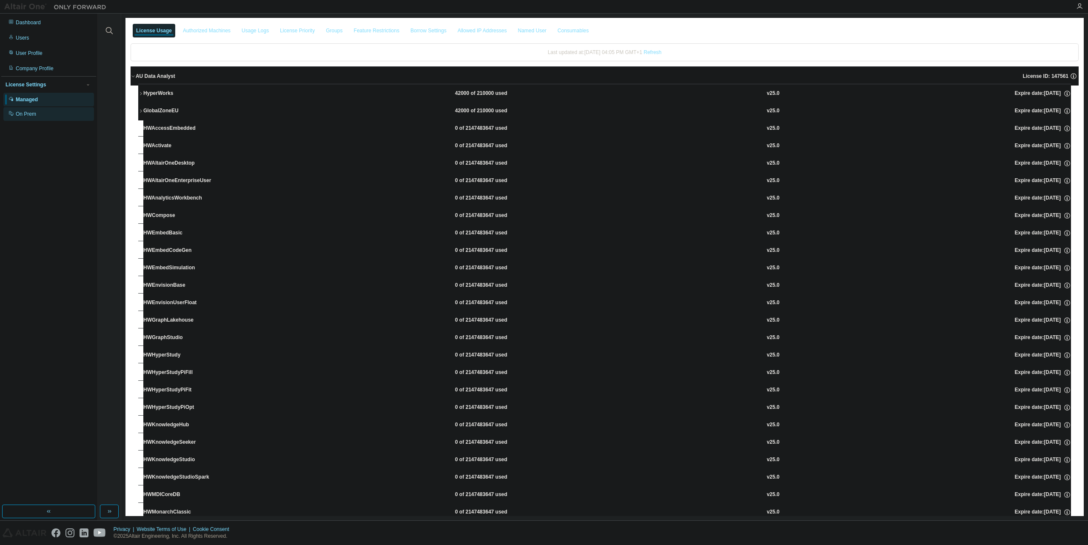
click at [25, 116] on div "On Prem" at bounding box center [26, 114] width 20 height 7
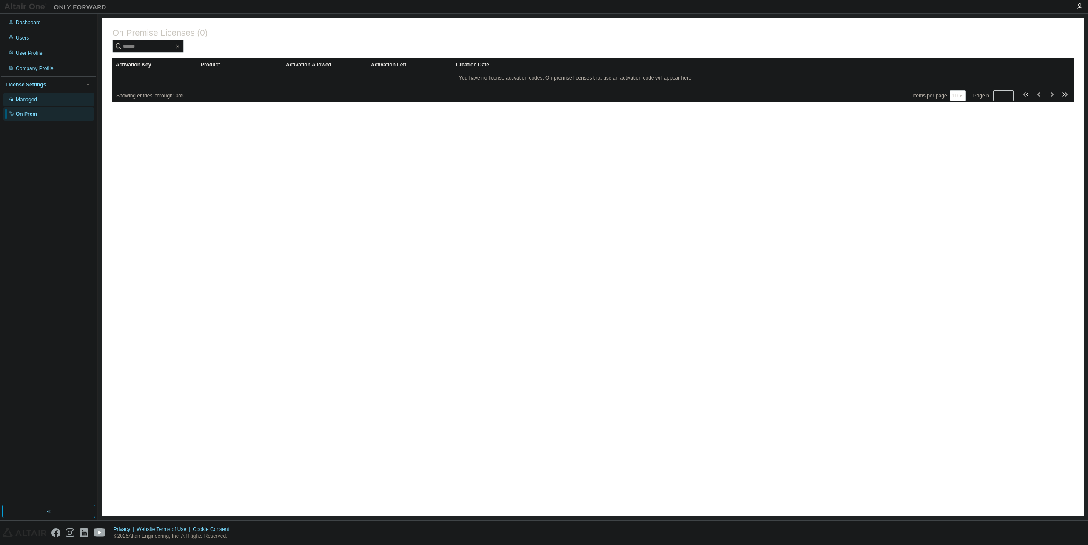
click at [27, 100] on div "Managed" at bounding box center [26, 99] width 21 height 7
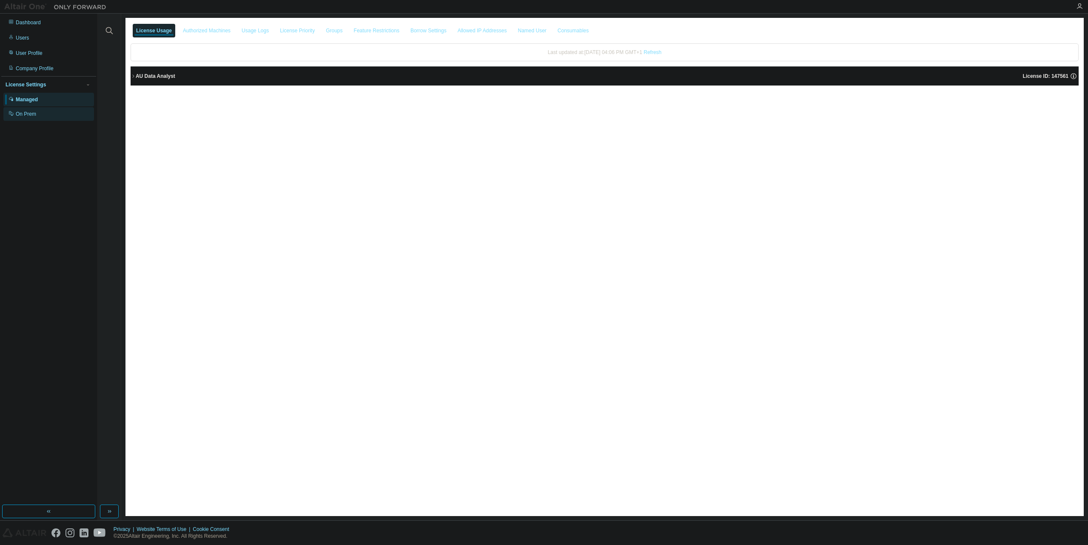
click at [29, 108] on div "On Prem" at bounding box center [48, 114] width 91 height 14
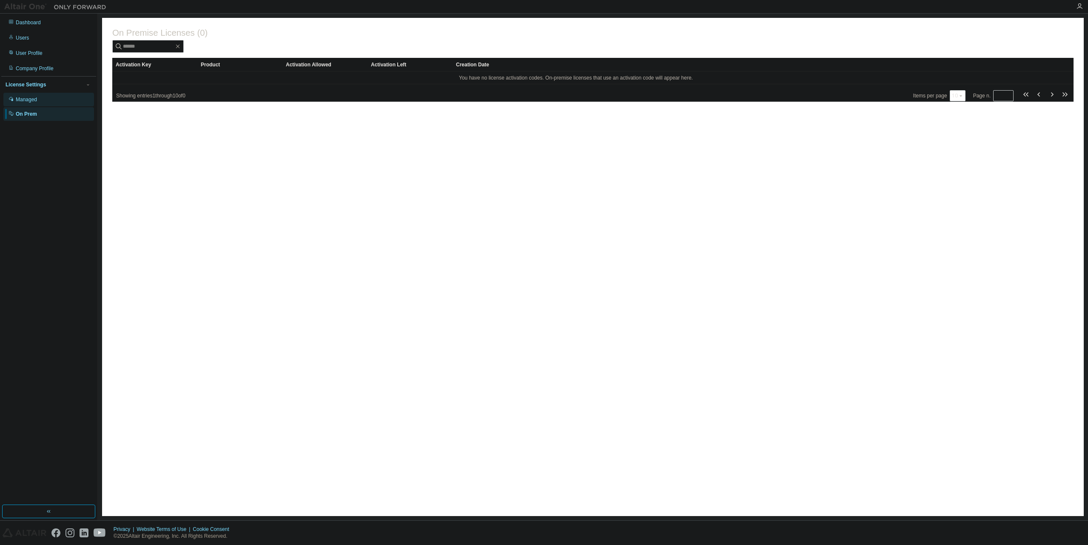
click at [30, 98] on div "Managed" at bounding box center [26, 99] width 21 height 7
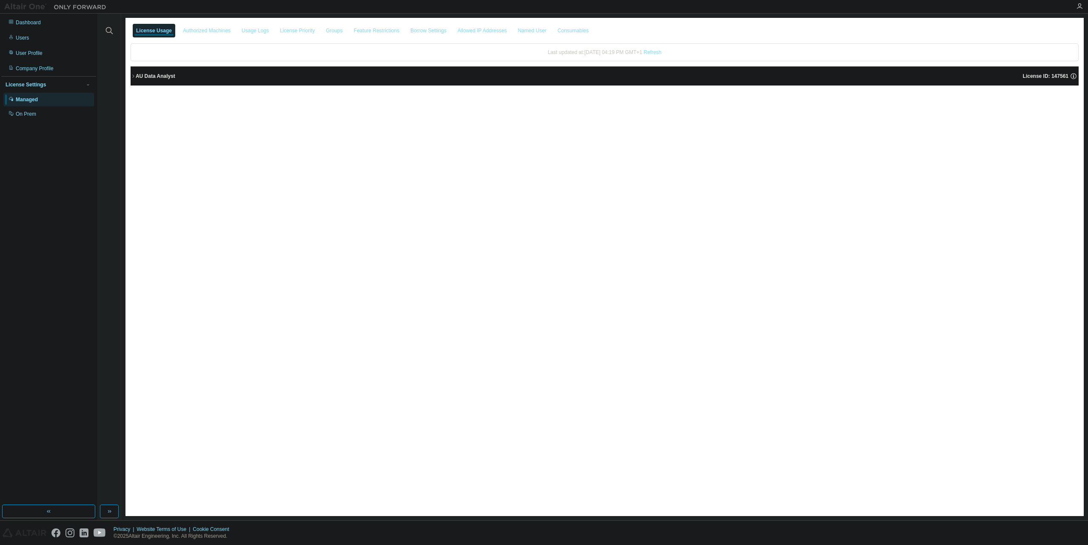
click at [133, 77] on icon "button" at bounding box center [133, 76] width 5 height 5
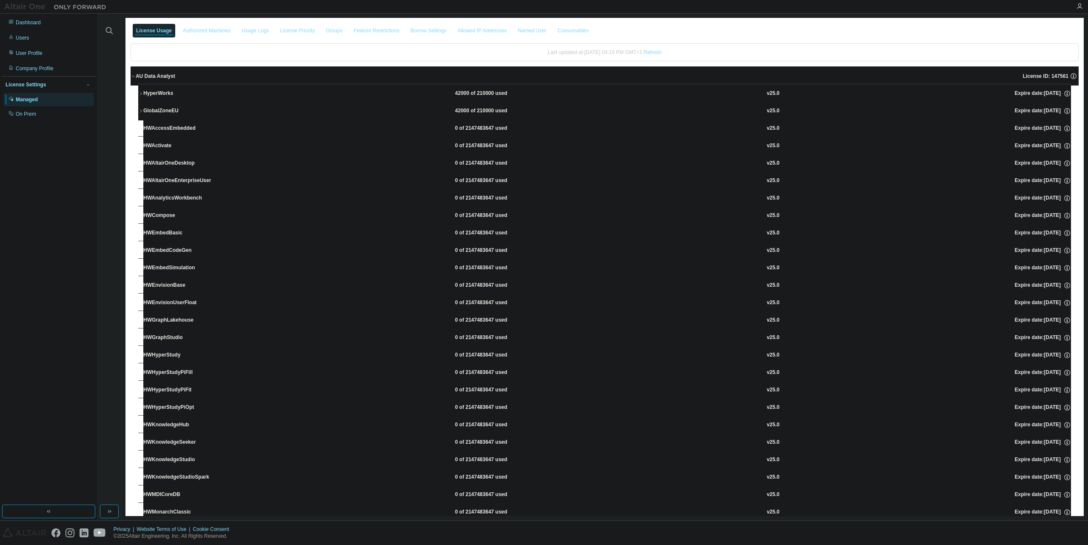
click at [140, 108] on button "GlobalZoneEU 42000 of 210000 used v25.0 Expire date: [DATE]" at bounding box center [604, 111] width 933 height 19
